Goal: Check status

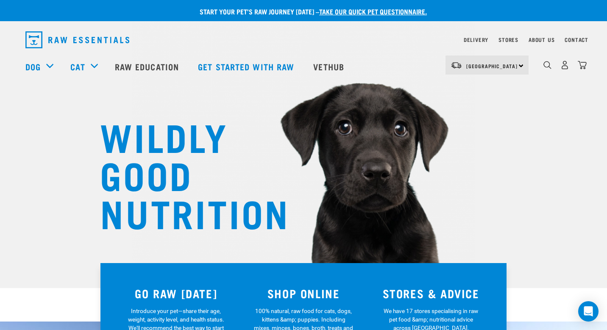
click at [505, 71] on div "North Island North Island South Island" at bounding box center [487, 65] width 83 height 19
click at [481, 107] on link "[GEOGRAPHIC_DATA]" at bounding box center [486, 107] width 81 height 19
click at [473, 39] on link "Delivery" at bounding box center [476, 39] width 25 height 3
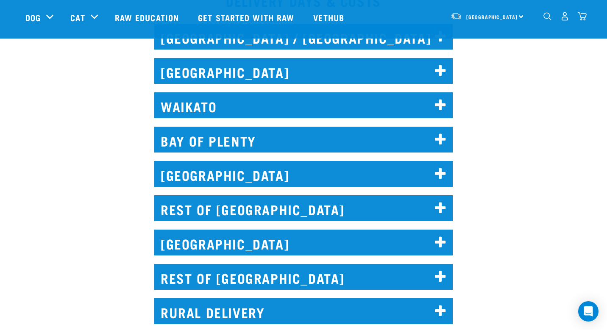
scroll to position [436, 0]
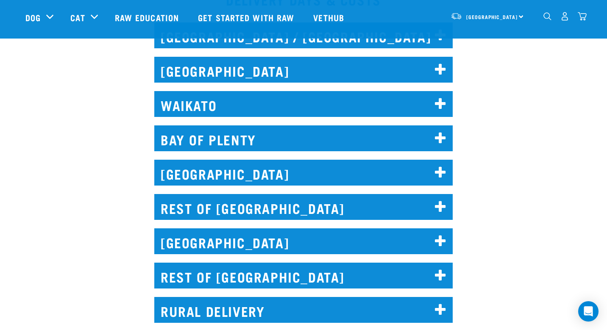
click at [189, 274] on h2 "REST OF [GEOGRAPHIC_DATA]" at bounding box center [303, 276] width 299 height 26
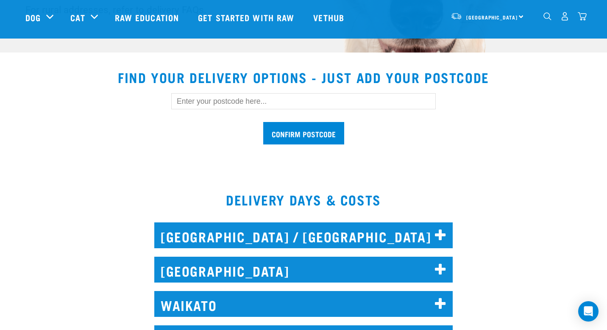
scroll to position [218, 0]
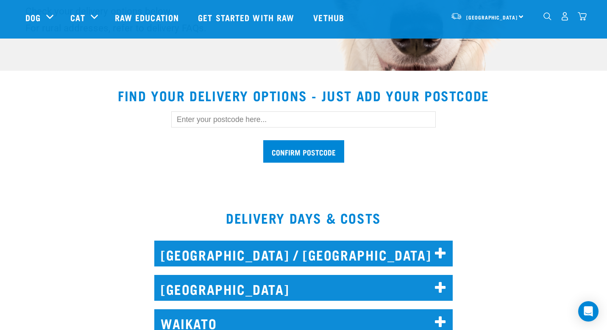
click at [239, 123] on input "text" at bounding box center [303, 120] width 265 height 16
type input "7220"
click at [329, 158] on input "Confirm postcode" at bounding box center [303, 151] width 81 height 22
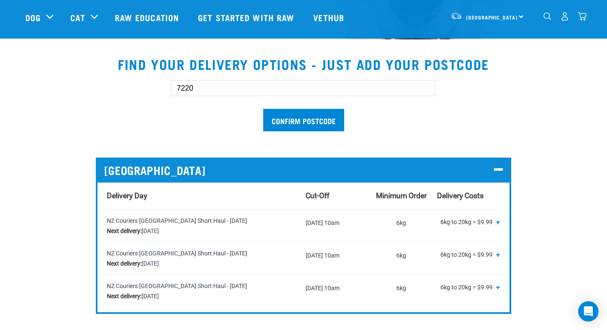
scroll to position [266, 0]
